Goal: Navigation & Orientation: Understand site structure

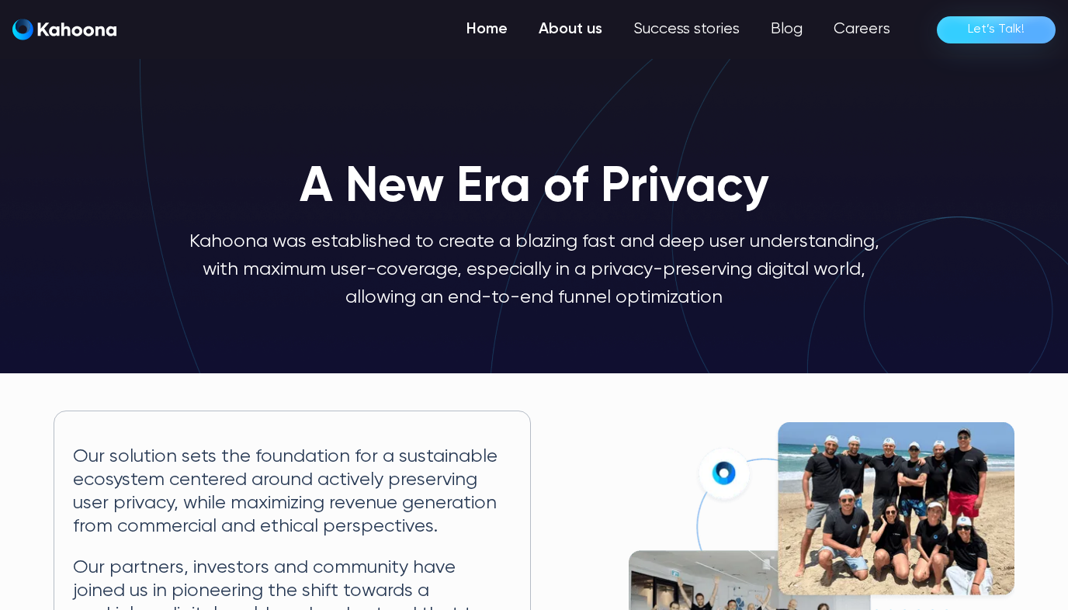
scroll to position [1, 0]
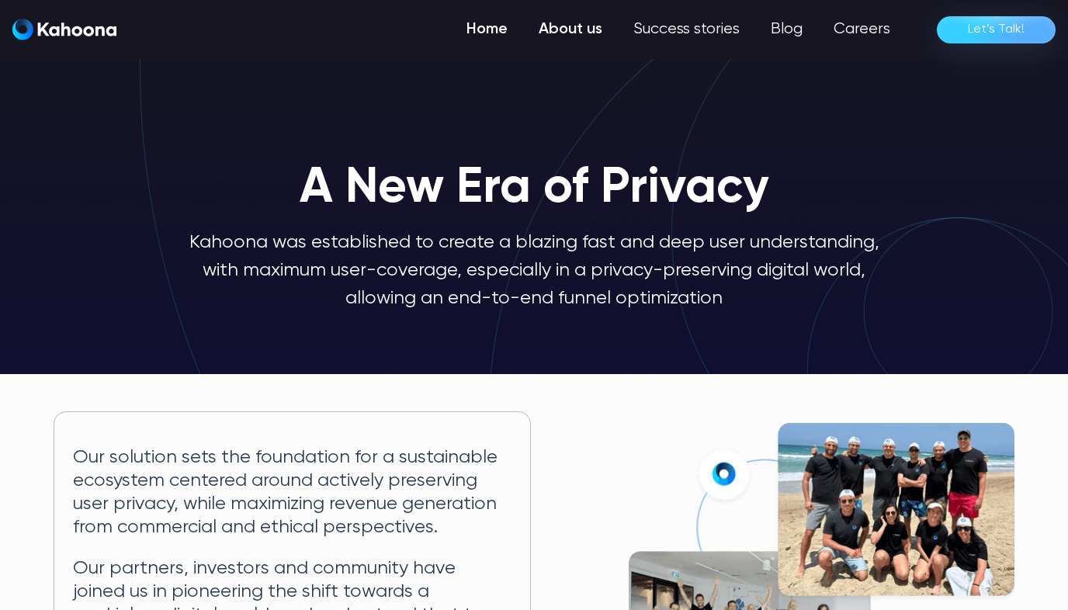
click at [490, 33] on link "Home" at bounding box center [487, 29] width 72 height 31
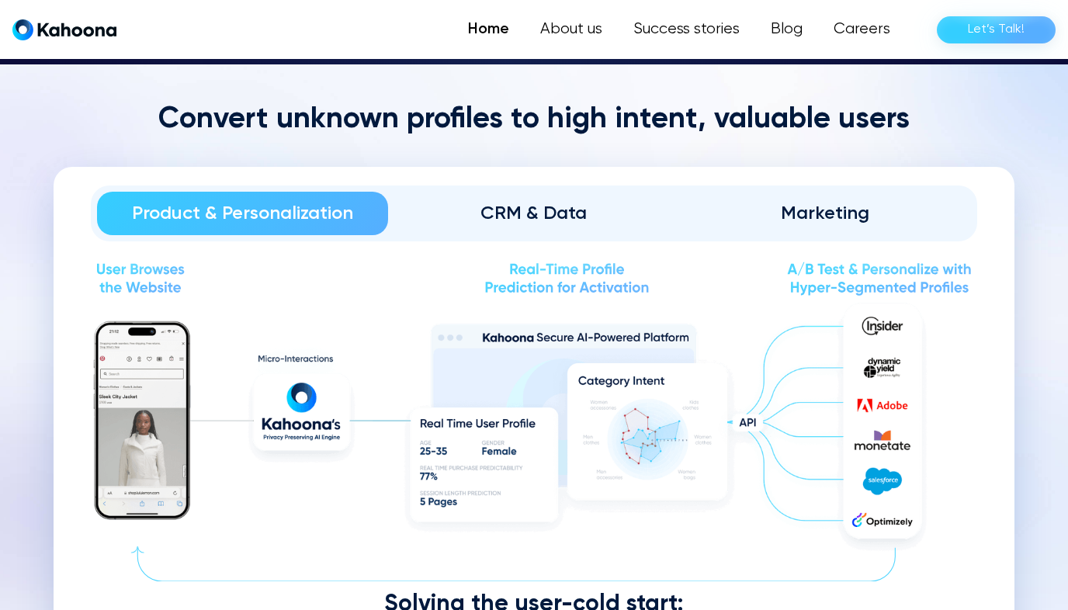
scroll to position [1731, 0]
click at [567, 201] on div "CRM & Data" at bounding box center [534, 213] width 248 height 25
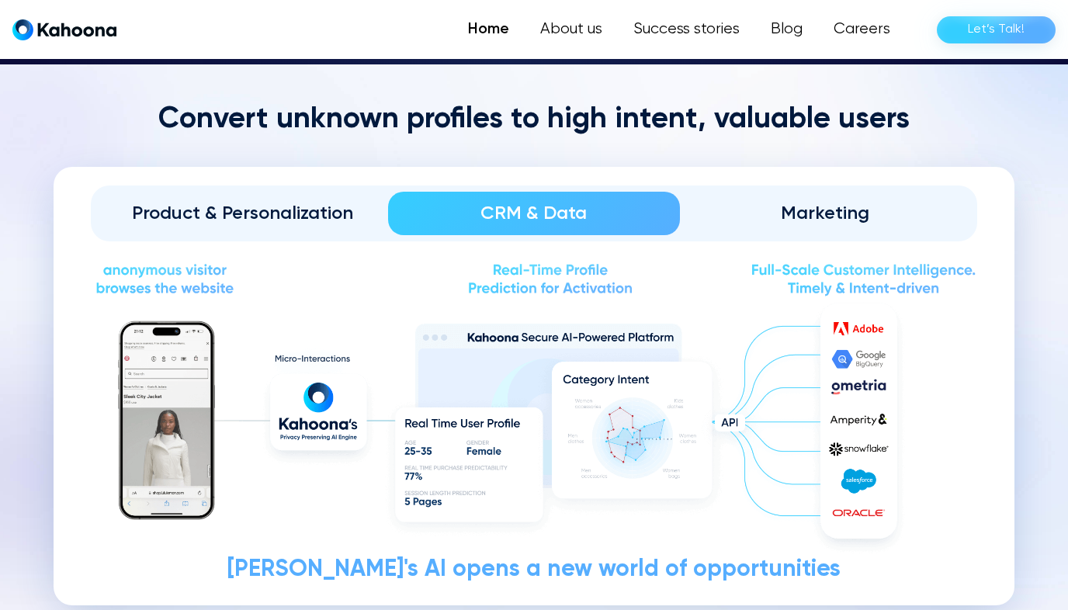
click at [803, 201] on div "Marketing" at bounding box center [826, 213] width 248 height 25
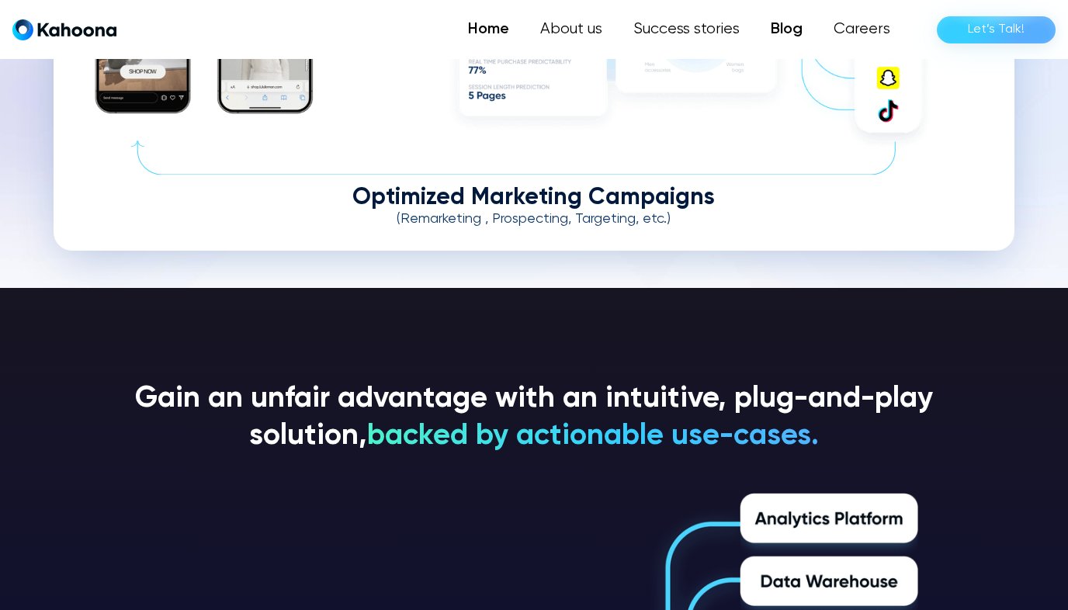
scroll to position [2136, 0]
